Goal: Information Seeking & Learning: Learn about a topic

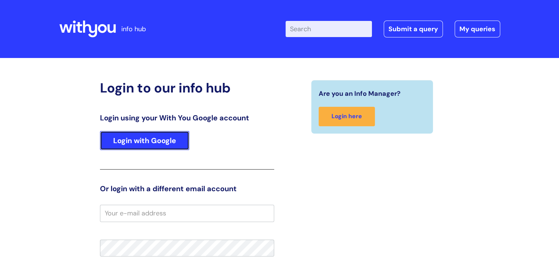
click at [152, 144] on link "Login with Google" at bounding box center [144, 140] width 89 height 19
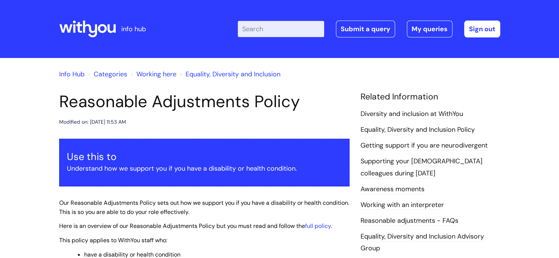
click at [301, 30] on input "Enter your search term here..." at bounding box center [281, 29] width 86 height 16
type input "apprai"
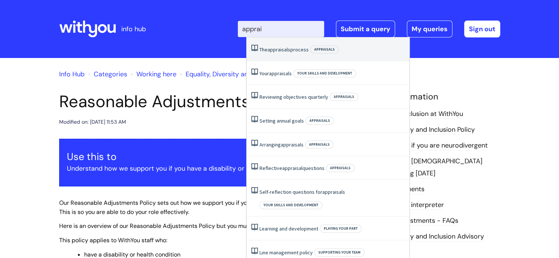
click at [287, 50] on span "appraisals" at bounding box center [278, 49] width 23 height 7
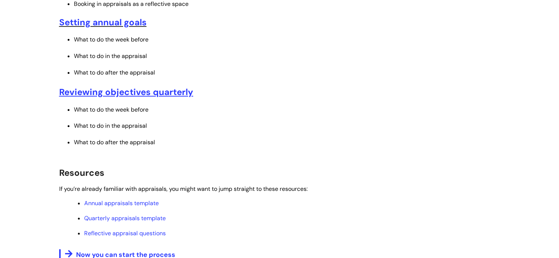
scroll to position [257, 0]
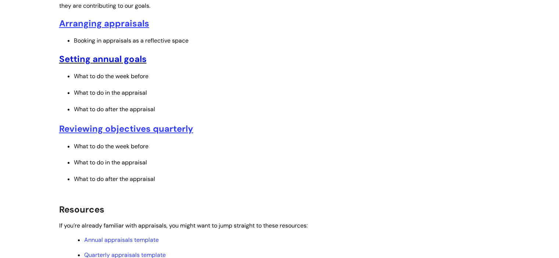
click at [126, 58] on link "Setting annual goals" at bounding box center [102, 58] width 87 height 11
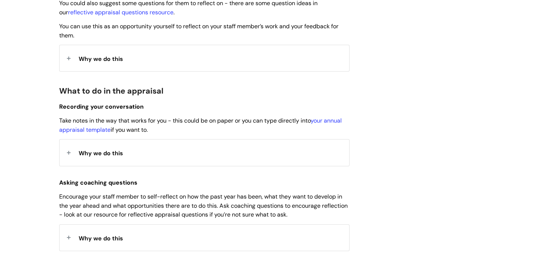
scroll to position [255, 0]
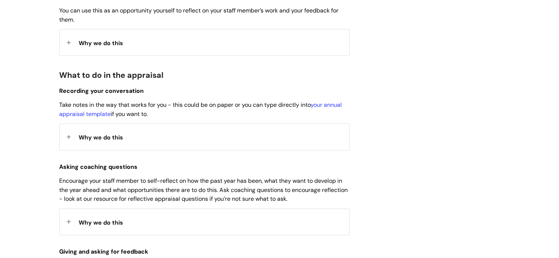
click at [70, 133] on div "Why we do this" at bounding box center [205, 137] width 290 height 26
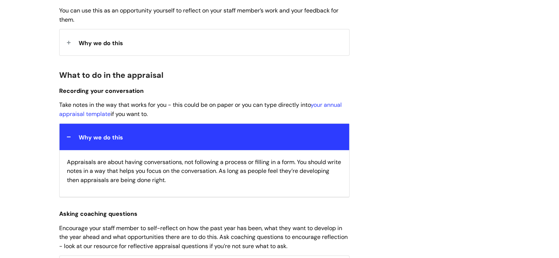
click at [71, 133] on div "Why we do this" at bounding box center [205, 137] width 290 height 26
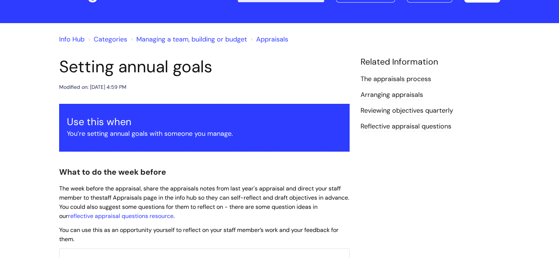
scroll to position [73, 0]
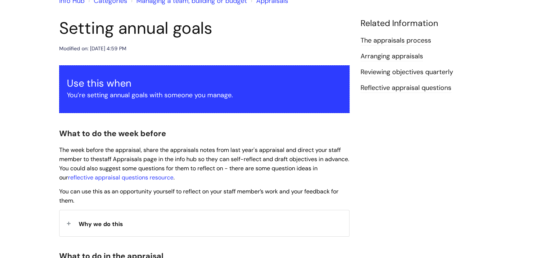
click at [410, 41] on link "The appraisals process" at bounding box center [395, 41] width 71 height 10
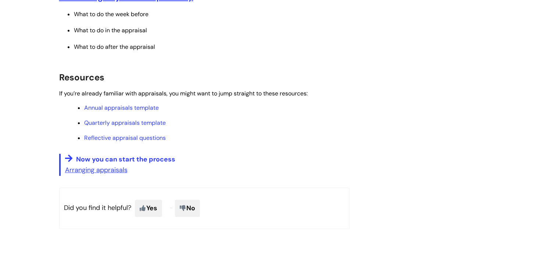
scroll to position [404, 0]
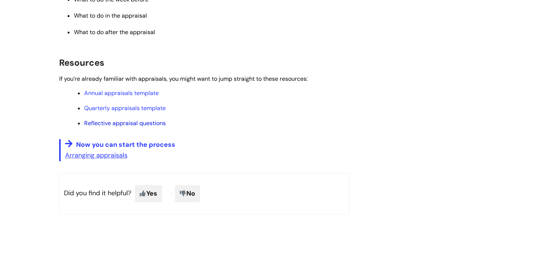
click at [117, 125] on link "Reflective appraisal questions" at bounding box center [125, 123] width 82 height 8
